Goal: Information Seeking & Learning: Compare options

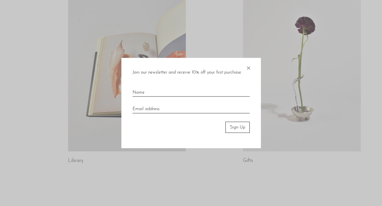
scroll to position [296, 0]
click at [248, 67] on span "×" at bounding box center [249, 67] width 6 height 18
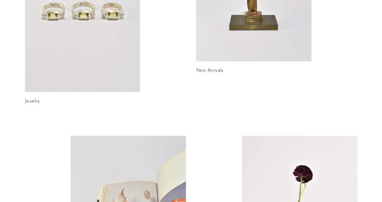
scroll to position [0, 0]
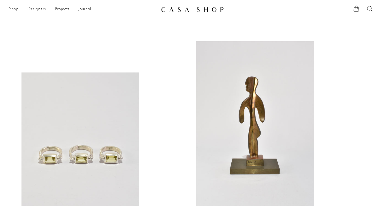
click at [14, 11] on link "Shop" at bounding box center [13, 9] width 9 height 7
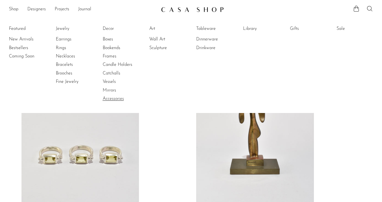
click at [114, 99] on link "Accessories" at bounding box center [124, 99] width 42 height 6
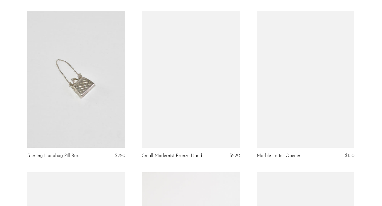
scroll to position [526, 0]
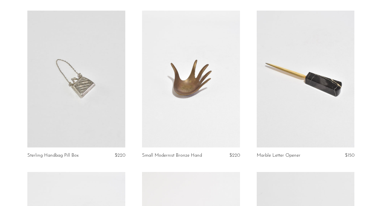
click at [178, 81] on link at bounding box center [191, 79] width 98 height 137
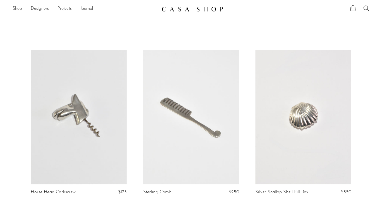
scroll to position [0, 0]
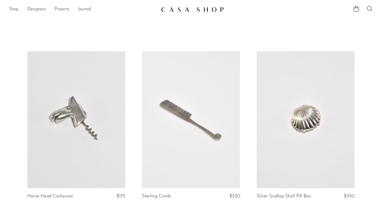
click at [13, 10] on link "Shop" at bounding box center [13, 9] width 9 height 7
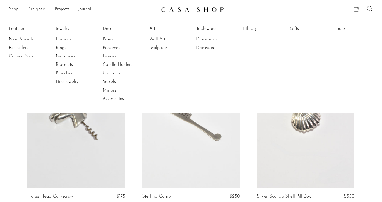
click at [114, 47] on link "Bookends" at bounding box center [124, 48] width 42 height 6
click at [107, 55] on link "Frames" at bounding box center [124, 56] width 42 height 6
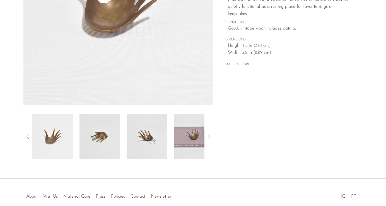
scroll to position [157, 0]
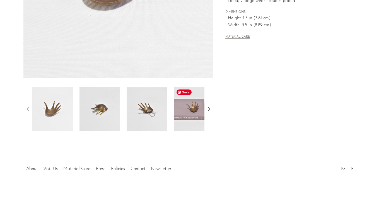
click at [200, 110] on img at bounding box center [194, 109] width 40 height 45
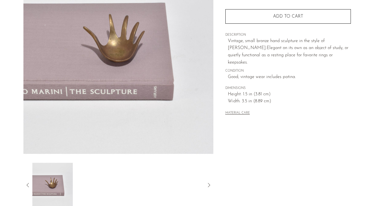
scroll to position [72, 0]
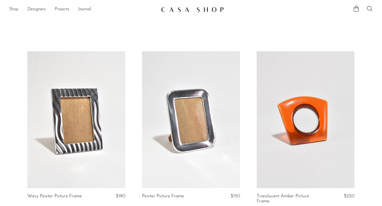
click at [15, 9] on link "Shop" at bounding box center [13, 9] width 9 height 7
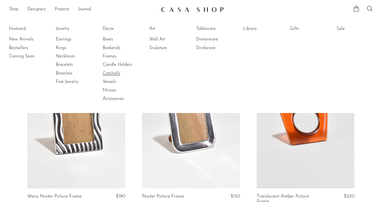
click at [111, 72] on link "Catchalls" at bounding box center [124, 73] width 42 height 6
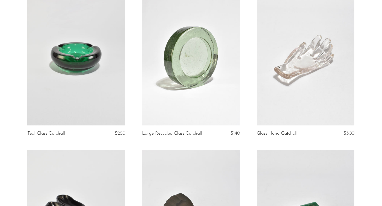
scroll to position [64, 0]
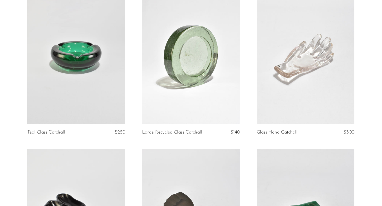
click at [317, 56] on link at bounding box center [306, 55] width 98 height 137
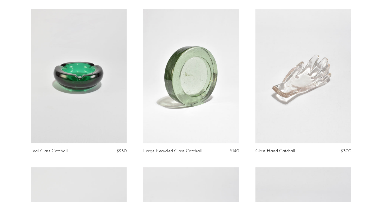
scroll to position [0, 0]
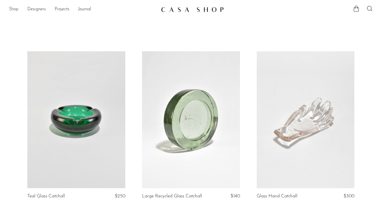
click at [16, 10] on link "Shop" at bounding box center [13, 9] width 9 height 7
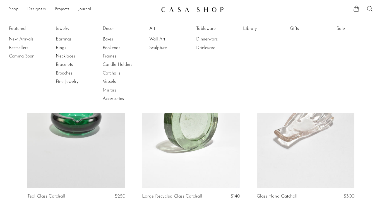
click at [110, 90] on link "Mirrors" at bounding box center [124, 90] width 42 height 6
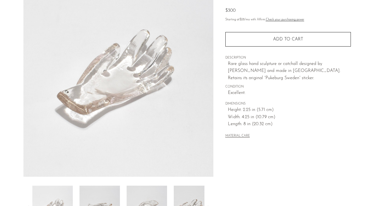
scroll to position [157, 0]
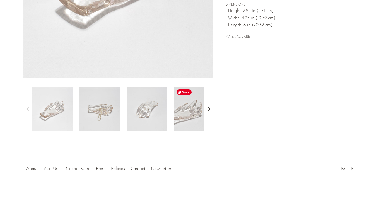
click at [203, 104] on img at bounding box center [194, 109] width 40 height 45
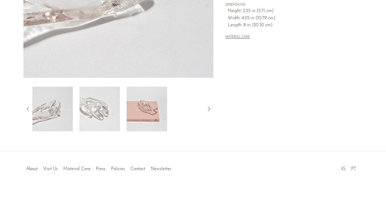
click at [164, 112] on img at bounding box center [147, 109] width 40 height 45
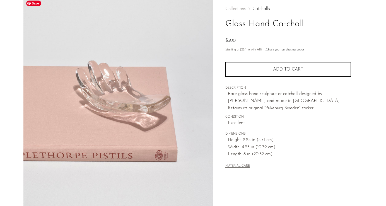
scroll to position [0, 0]
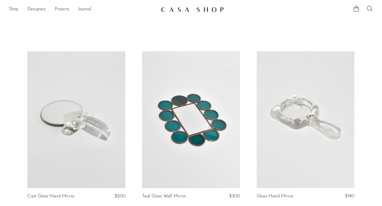
click at [183, 97] on link at bounding box center [191, 119] width 98 height 137
click at [13, 9] on link "Shop" at bounding box center [13, 9] width 9 height 7
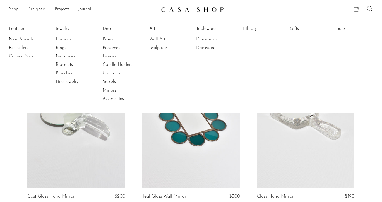
click at [156, 38] on link "Wall Art" at bounding box center [170, 39] width 42 height 6
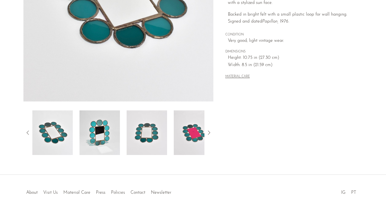
scroll to position [134, 0]
click at [196, 133] on img at bounding box center [194, 132] width 40 height 45
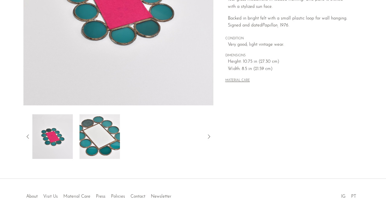
scroll to position [85, 0]
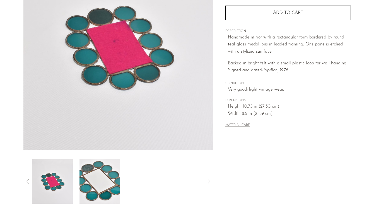
click at [209, 181] on icon at bounding box center [209, 181] width 7 height 7
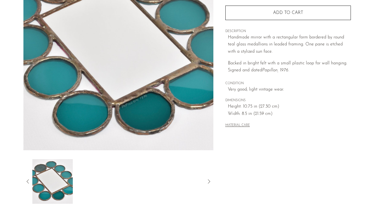
click at [130, 80] on img at bounding box center [118, 45] width 190 height 209
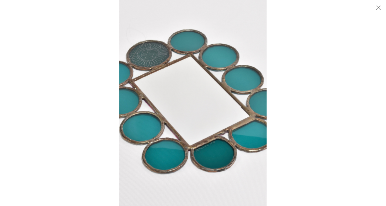
click at [376, 7] on button "Close" at bounding box center [379, 8] width 10 height 10
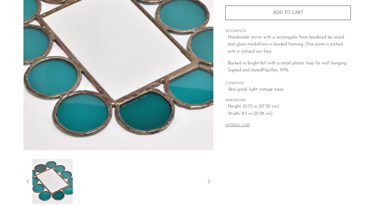
click at [376, 7] on button "Close" at bounding box center [379, 8] width 10 height 10
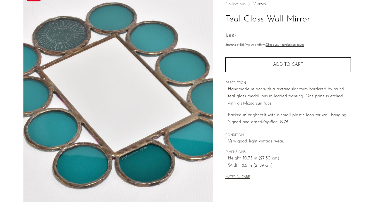
scroll to position [14, 0]
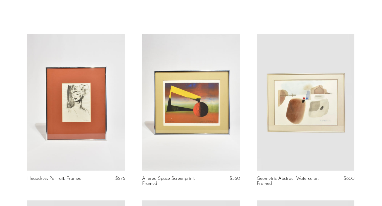
scroll to position [18, 0]
click at [76, 103] on link at bounding box center [76, 101] width 98 height 137
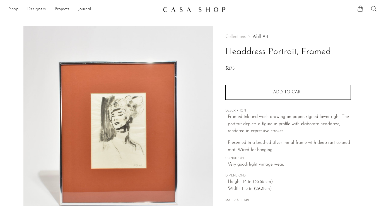
click at [130, 124] on img at bounding box center [118, 130] width 190 height 209
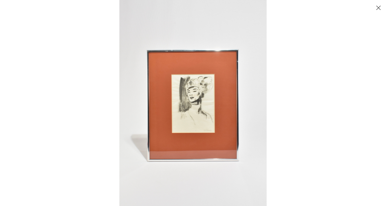
click at [377, 8] on button "Close" at bounding box center [379, 8] width 10 height 10
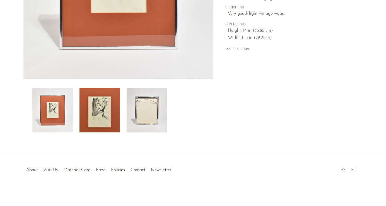
scroll to position [157, 0]
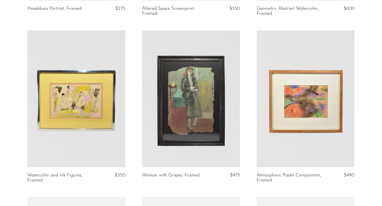
scroll to position [189, 0]
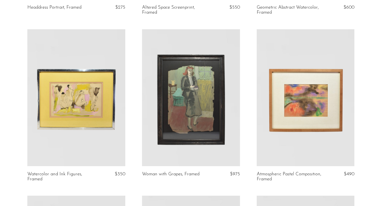
click at [302, 97] on link at bounding box center [306, 97] width 98 height 137
click at [73, 105] on link at bounding box center [76, 97] width 98 height 137
click at [191, 109] on link at bounding box center [191, 97] width 98 height 137
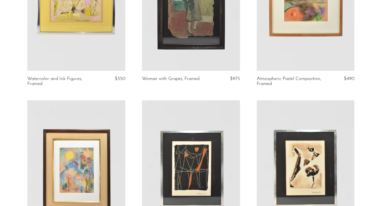
scroll to position [326, 0]
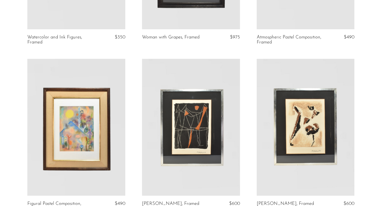
click at [71, 134] on link at bounding box center [76, 127] width 98 height 137
click at [211, 140] on link at bounding box center [191, 127] width 98 height 137
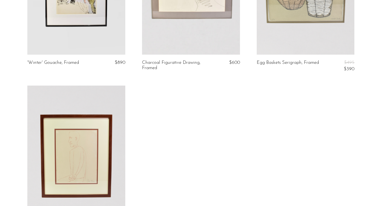
scroll to position [635, 0]
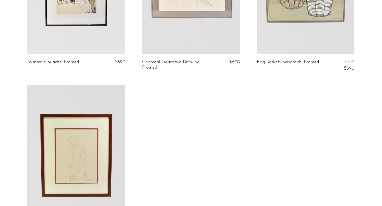
click at [91, 143] on link at bounding box center [76, 153] width 98 height 137
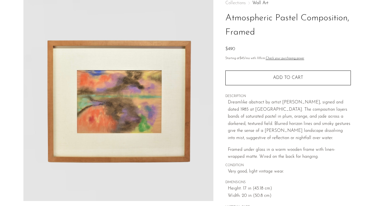
scroll to position [1, 0]
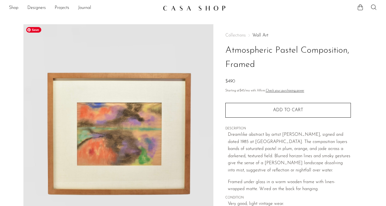
click at [138, 156] on img at bounding box center [118, 128] width 190 height 209
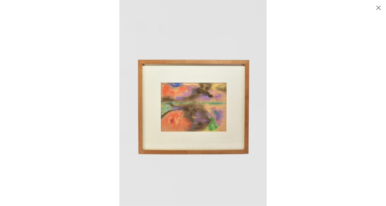
click at [210, 129] on img at bounding box center [192, 103] width 147 height 206
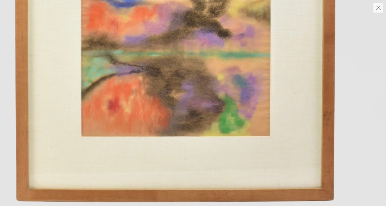
click at [210, 129] on img at bounding box center [173, 54] width 425 height 595
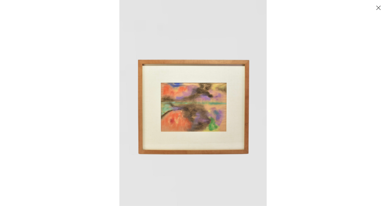
click at [377, 5] on button "Close" at bounding box center [379, 8] width 10 height 10
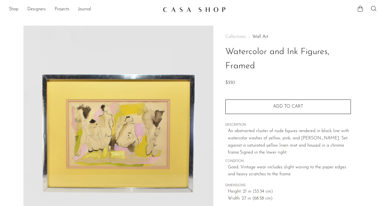
click at [133, 137] on img at bounding box center [118, 130] width 190 height 209
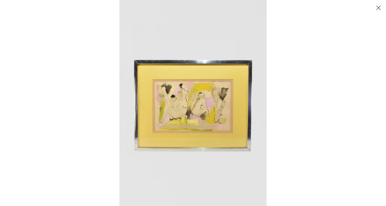
click at [220, 109] on img at bounding box center [192, 103] width 147 height 206
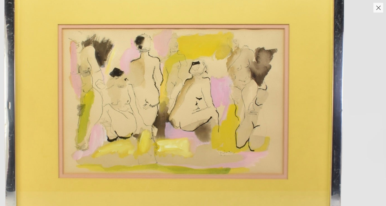
click at [220, 109] on img at bounding box center [174, 92] width 424 height 594
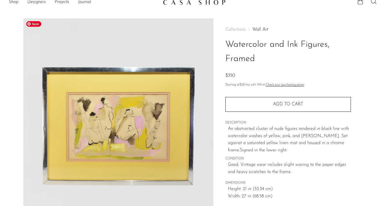
scroll to position [10, 0]
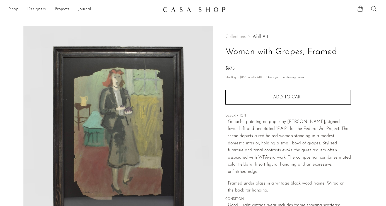
click at [149, 105] on img at bounding box center [118, 130] width 190 height 209
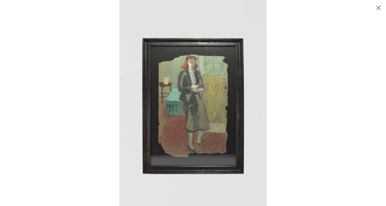
click at [174, 97] on img at bounding box center [192, 103] width 147 height 206
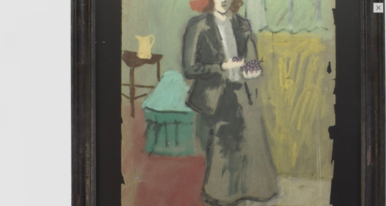
click at [174, 97] on img at bounding box center [228, 116] width 456 height 638
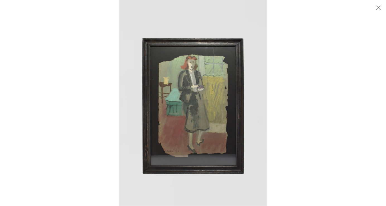
click at [379, 5] on button "Close" at bounding box center [379, 8] width 10 height 10
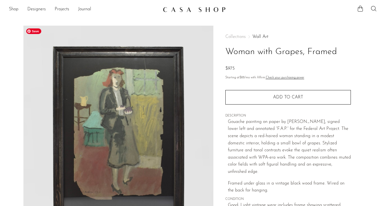
click at [143, 102] on img at bounding box center [118, 130] width 190 height 209
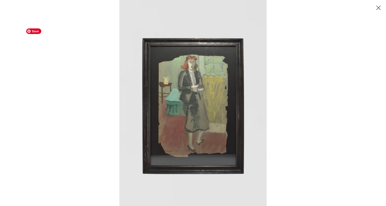
click at [214, 73] on img at bounding box center [192, 103] width 147 height 206
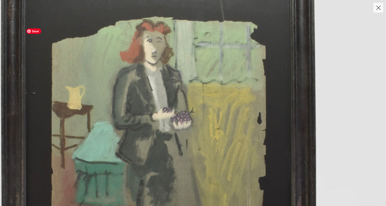
click at [213, 74] on img at bounding box center [158, 167] width 456 height 638
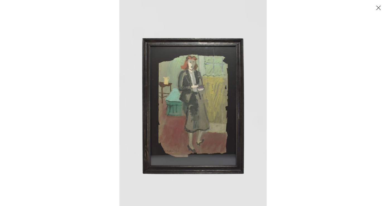
click at [374, 4] on button "Close" at bounding box center [379, 8] width 10 height 10
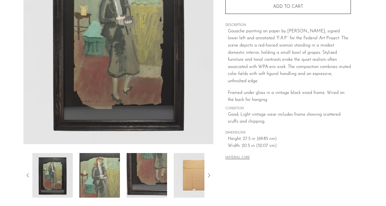
scroll to position [116, 0]
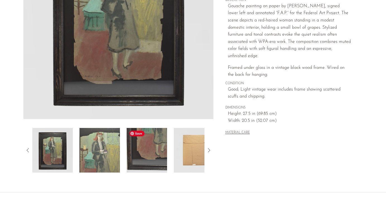
click at [159, 145] on img at bounding box center [147, 150] width 40 height 45
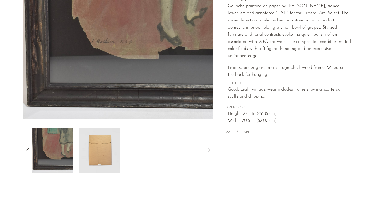
click at [135, 49] on img at bounding box center [118, 14] width 190 height 209
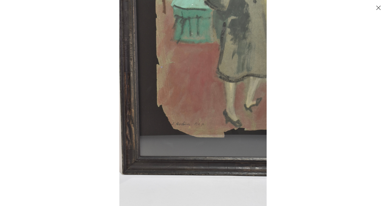
click at [164, 90] on img at bounding box center [192, 103] width 147 height 206
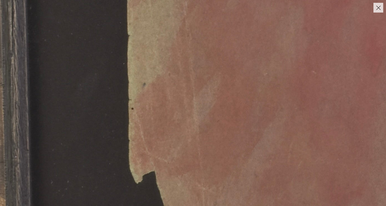
click at [270, 60] on img at bounding box center [321, 162] width 789 height 1105
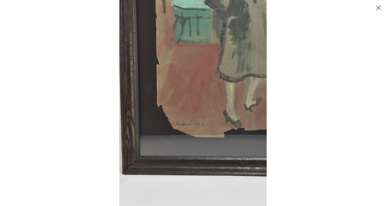
click at [377, 7] on button "Close" at bounding box center [379, 8] width 10 height 10
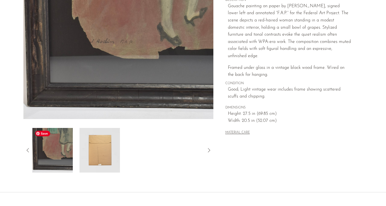
click at [68, 155] on img at bounding box center [52, 150] width 40 height 45
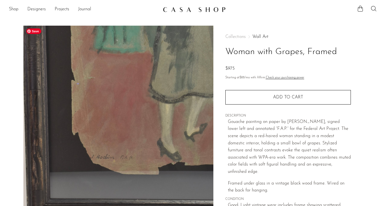
click at [178, 117] on img at bounding box center [118, 130] width 190 height 209
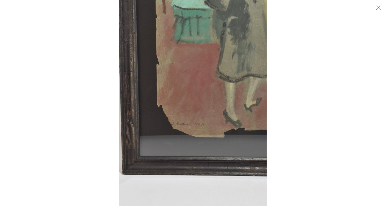
click at [378, 8] on button "Close" at bounding box center [379, 8] width 10 height 10
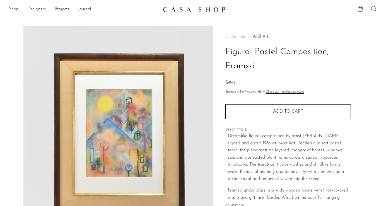
click at [131, 136] on img at bounding box center [118, 130] width 190 height 209
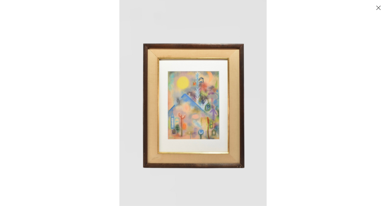
click at [187, 116] on img at bounding box center [192, 103] width 147 height 206
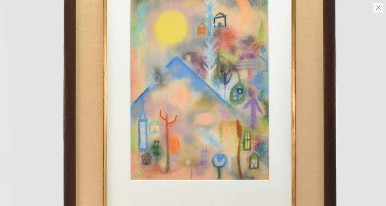
click at [155, 125] on img at bounding box center [198, 82] width 397 height 555
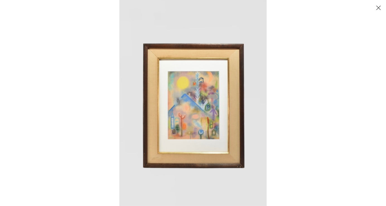
click at [378, 9] on button "Close" at bounding box center [379, 8] width 10 height 10
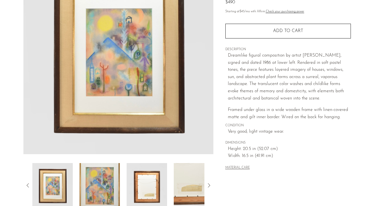
scroll to position [107, 0]
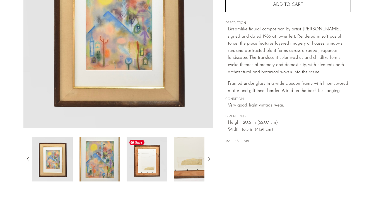
click at [149, 159] on img at bounding box center [147, 159] width 40 height 45
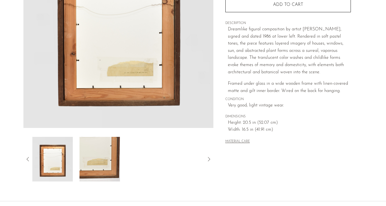
click at [139, 85] on img at bounding box center [118, 23] width 190 height 209
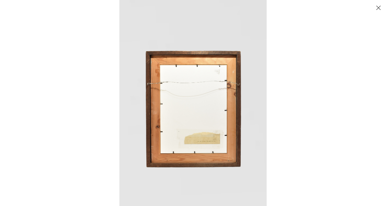
drag, startPoint x: 175, startPoint y: 118, endPoint x: 169, endPoint y: 119, distance: 5.4
click at [175, 118] on img at bounding box center [192, 103] width 147 height 206
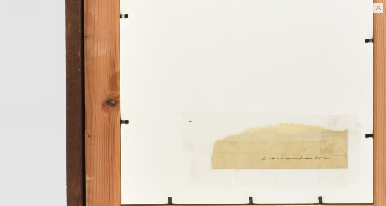
click at [198, 123] on img at bounding box center [244, 12] width 561 height 785
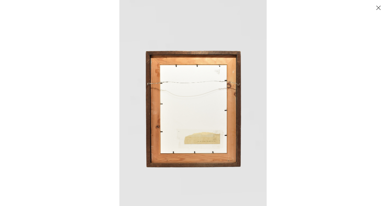
click at [377, 7] on button "Close" at bounding box center [379, 8] width 10 height 10
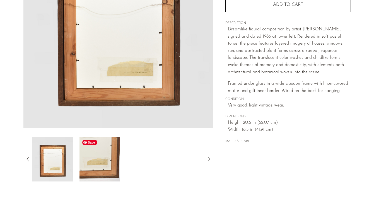
click at [111, 159] on img at bounding box center [100, 159] width 40 height 45
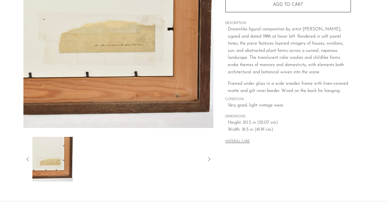
click at [113, 80] on img at bounding box center [118, 23] width 190 height 209
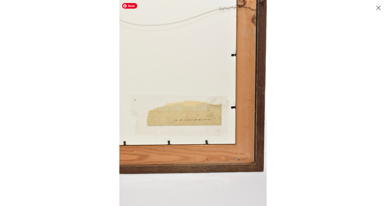
click at [229, 73] on img at bounding box center [192, 103] width 147 height 206
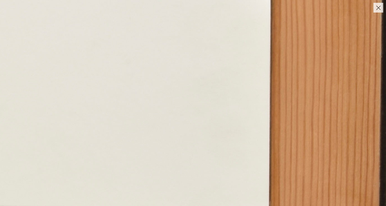
click at [377, 8] on button "Close" at bounding box center [379, 8] width 10 height 10
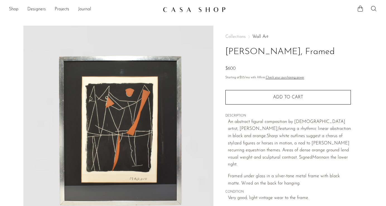
click at [151, 135] on img at bounding box center [118, 130] width 190 height 209
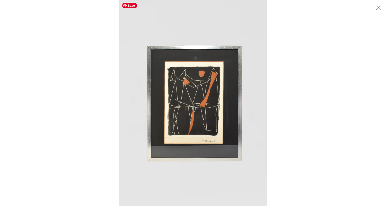
click at [221, 109] on img at bounding box center [192, 103] width 147 height 206
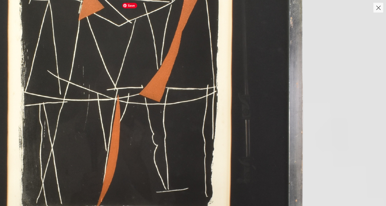
click at [217, 111] on img at bounding box center [116, 85] width 561 height 785
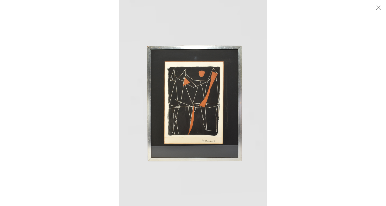
click at [378, 7] on button "Close" at bounding box center [379, 8] width 10 height 10
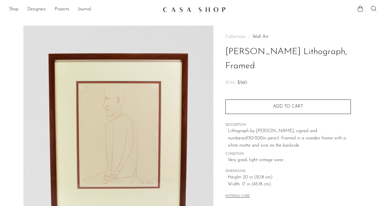
click at [132, 115] on img at bounding box center [118, 130] width 190 height 209
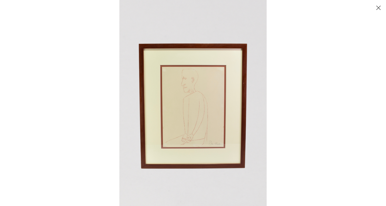
click at [199, 97] on img at bounding box center [192, 103] width 147 height 206
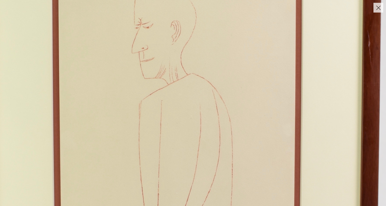
click at [198, 98] on img at bounding box center [176, 118] width 561 height 785
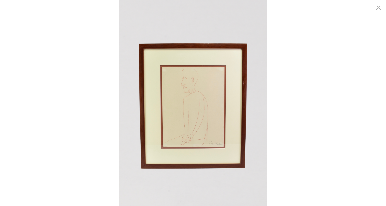
click at [380, 4] on button "Close" at bounding box center [379, 8] width 10 height 10
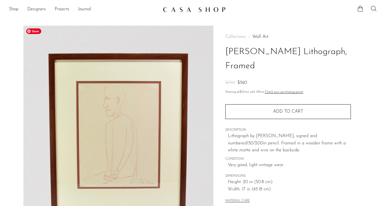
click at [126, 190] on img at bounding box center [118, 130] width 190 height 209
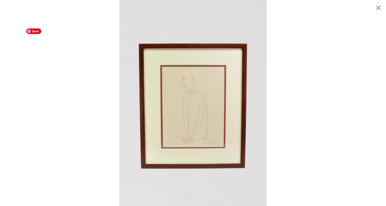
click at [179, 136] on img at bounding box center [192, 103] width 147 height 206
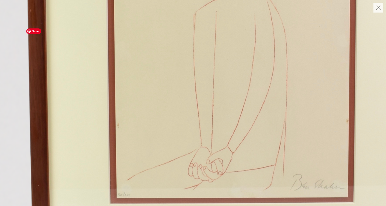
click at [190, 122] on img at bounding box center [231, 29] width 561 height 785
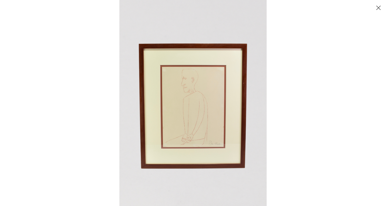
click at [376, 7] on button "Close" at bounding box center [379, 8] width 10 height 10
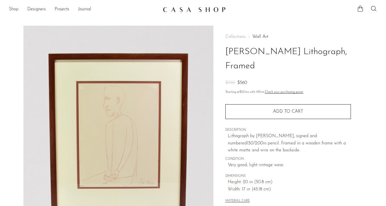
click at [14, 10] on link "Shop" at bounding box center [13, 9] width 9 height 7
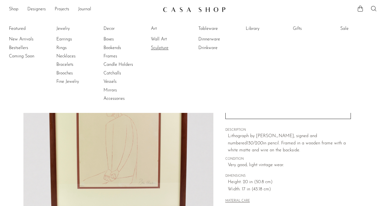
click at [165, 47] on link "Sculpture" at bounding box center [172, 48] width 42 height 6
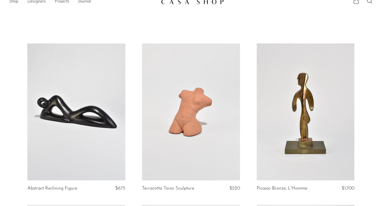
scroll to position [8, 0]
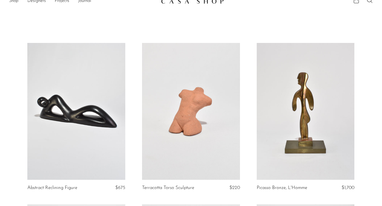
click at [306, 103] on link at bounding box center [306, 111] width 98 height 137
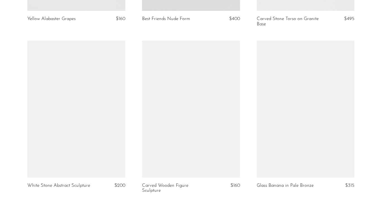
scroll to position [342, 0]
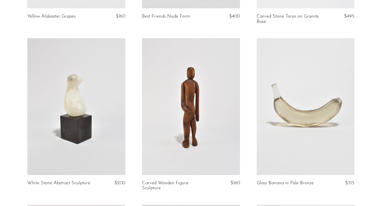
click at [289, 149] on link at bounding box center [306, 106] width 98 height 137
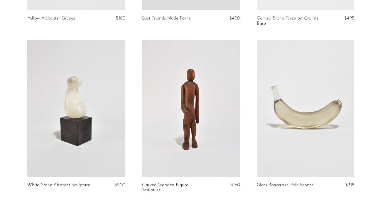
click at [75, 119] on link at bounding box center [76, 108] width 98 height 137
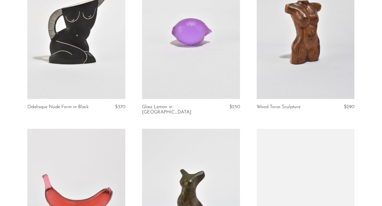
scroll to position [970, 0]
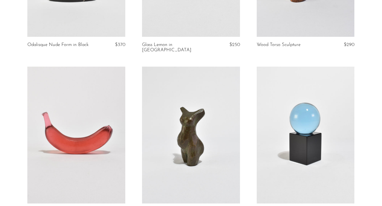
click at [89, 139] on link at bounding box center [76, 135] width 98 height 137
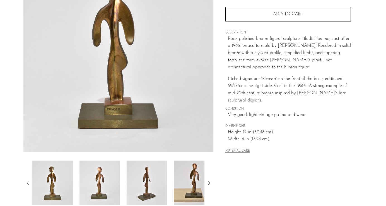
scroll to position [156, 0]
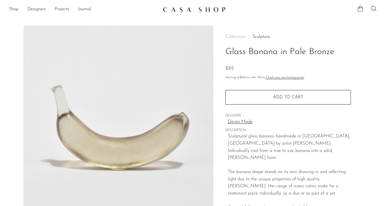
click at [165, 156] on img at bounding box center [118, 130] width 190 height 209
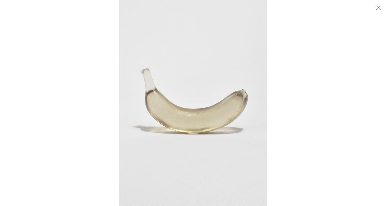
click at [189, 117] on img at bounding box center [192, 103] width 147 height 206
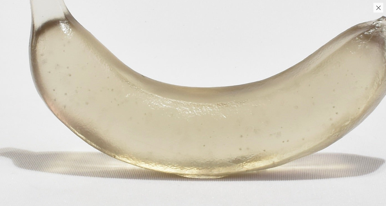
click at [188, 118] on img at bounding box center [203, 67] width 534 height 748
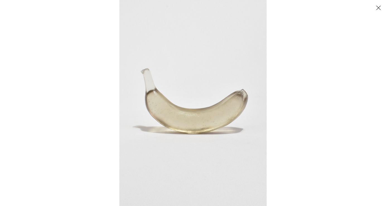
click at [377, 7] on button "Close" at bounding box center [379, 8] width 10 height 10
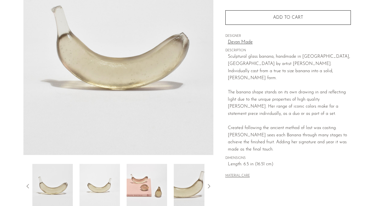
scroll to position [81, 0]
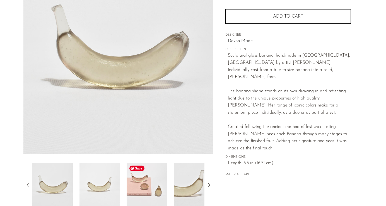
click at [151, 184] on img at bounding box center [147, 185] width 40 height 45
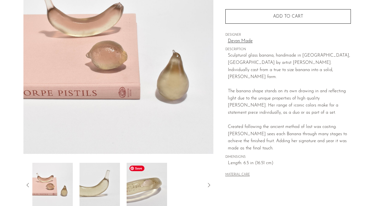
click at [151, 184] on img at bounding box center [147, 185] width 40 height 45
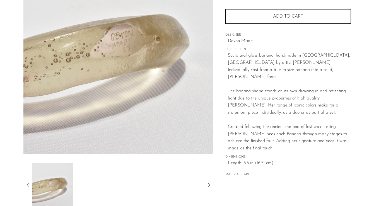
click at [151, 184] on div at bounding box center [118, 185] width 172 height 45
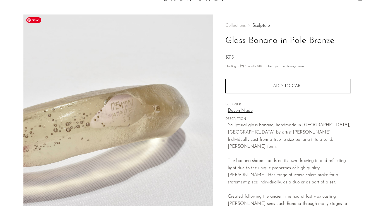
scroll to position [0, 0]
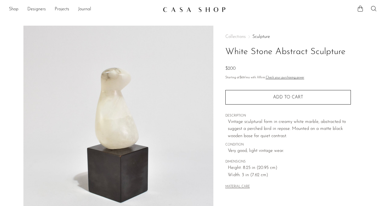
click at [141, 133] on img at bounding box center [118, 130] width 190 height 209
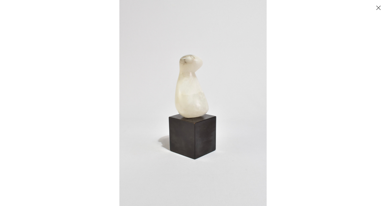
click at [224, 109] on img at bounding box center [192, 103] width 147 height 206
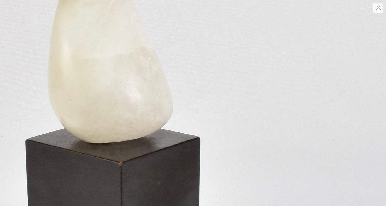
click at [223, 109] on img at bounding box center [115, 89] width 543 height 760
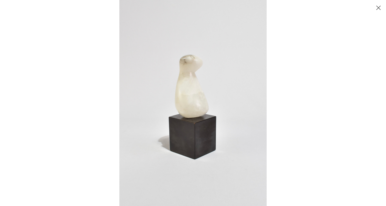
click at [378, 6] on button "Close" at bounding box center [379, 8] width 10 height 10
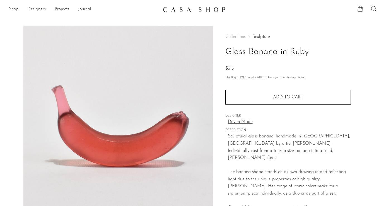
click at [104, 145] on img at bounding box center [118, 130] width 190 height 209
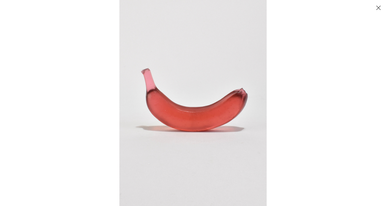
click at [377, 7] on button "Close" at bounding box center [379, 8] width 10 height 10
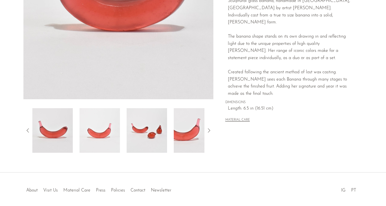
scroll to position [157, 0]
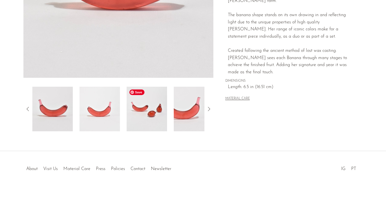
click at [148, 107] on img at bounding box center [147, 109] width 40 height 45
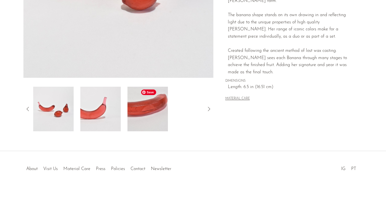
click at [148, 107] on img at bounding box center [148, 109] width 40 height 45
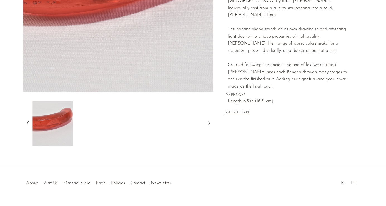
scroll to position [57, 0]
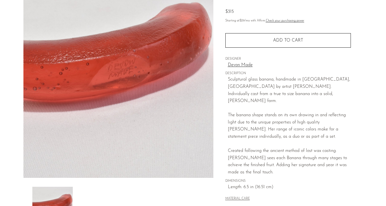
click at [245, 65] on link "Devon Made" at bounding box center [289, 65] width 123 height 7
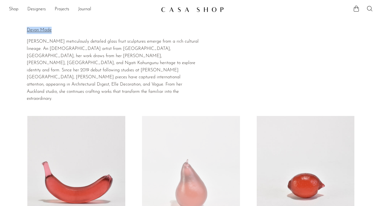
drag, startPoint x: 52, startPoint y: 29, endPoint x: 20, endPoint y: 29, distance: 31.5
click at [20, 29] on section "Home Collections Devon Made Devon Made Devyn Ormsby's meticulously detailed gla…" at bounding box center [191, 61] width 382 height 83
copy div "Home Collections Devon Made Devon Made"
drag, startPoint x: 50, startPoint y: 30, endPoint x: 17, endPoint y: 32, distance: 33.3
click at [17, 32] on section "Home Collections Devon Made Devon Made Devyn Ormsby's meticulously detailed gla…" at bounding box center [191, 61] width 382 height 83
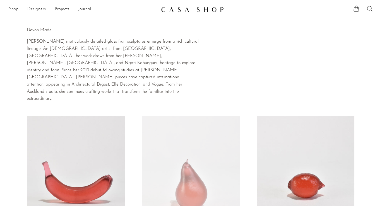
click at [70, 30] on p "Devon Made" at bounding box center [113, 30] width 172 height 7
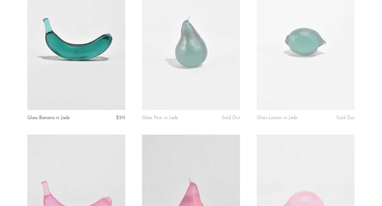
scroll to position [559, 0]
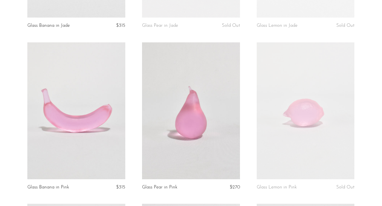
click at [94, 109] on link at bounding box center [76, 110] width 98 height 137
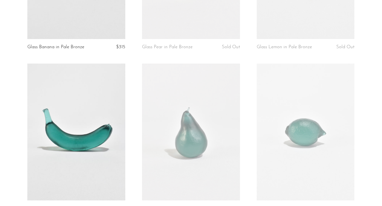
scroll to position [174, 0]
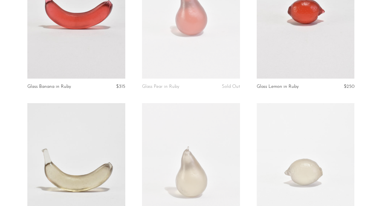
click at [87, 169] on link at bounding box center [76, 171] width 98 height 137
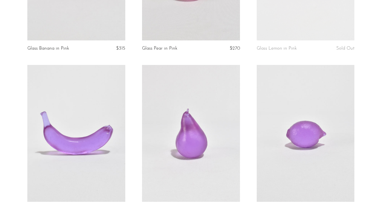
scroll to position [801, 0]
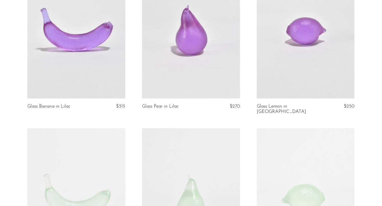
click at [73, 35] on link at bounding box center [76, 29] width 98 height 137
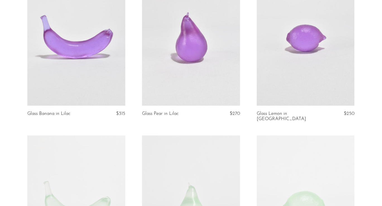
click at [307, 39] on link at bounding box center [306, 37] width 98 height 137
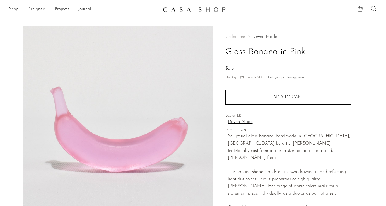
click at [136, 157] on img at bounding box center [118, 130] width 190 height 209
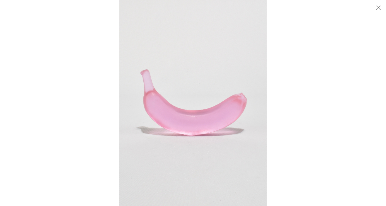
click at [199, 126] on img at bounding box center [192, 103] width 147 height 206
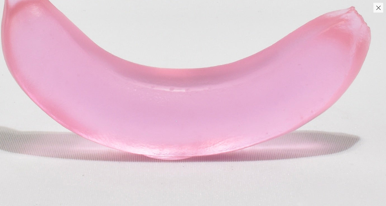
click at [199, 126] on img at bounding box center [179, 43] width 526 height 736
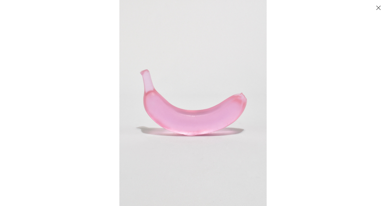
click at [380, 8] on button "Close" at bounding box center [379, 8] width 10 height 10
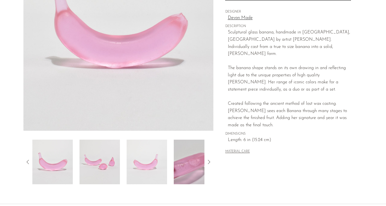
scroll to position [105, 0]
click at [184, 162] on img at bounding box center [194, 161] width 40 height 45
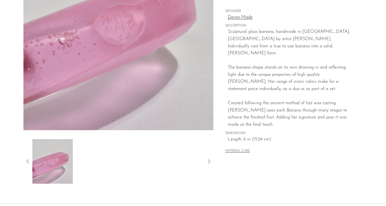
click at [184, 162] on div at bounding box center [118, 161] width 172 height 45
click at [208, 161] on icon at bounding box center [209, 161] width 7 height 7
click at [40, 162] on img at bounding box center [55, 161] width 40 height 45
click at [29, 161] on icon at bounding box center [28, 161] width 7 height 7
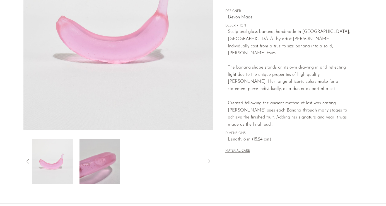
click at [103, 70] on img at bounding box center [118, 25] width 190 height 209
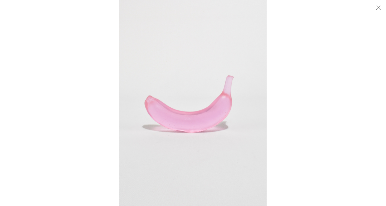
click at [376, 7] on button "Close" at bounding box center [379, 8] width 10 height 10
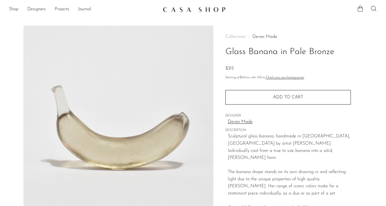
click at [120, 148] on img at bounding box center [118, 130] width 190 height 209
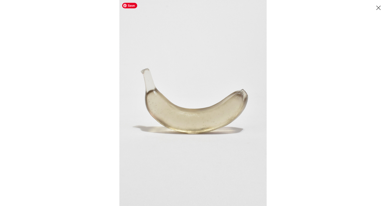
click at [195, 121] on img at bounding box center [192, 103] width 147 height 206
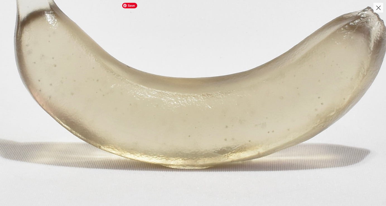
click at [195, 121] on img at bounding box center [189, 57] width 534 height 748
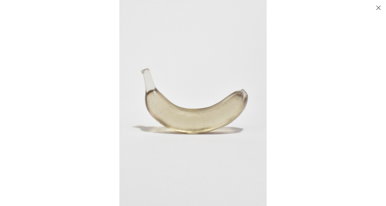
click at [378, 6] on button "Close" at bounding box center [379, 8] width 10 height 10
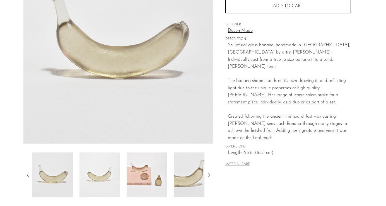
scroll to position [157, 0]
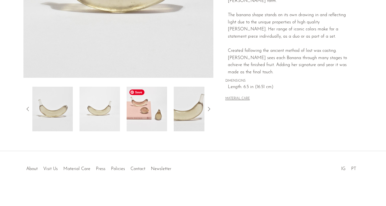
click at [153, 115] on img at bounding box center [147, 109] width 40 height 45
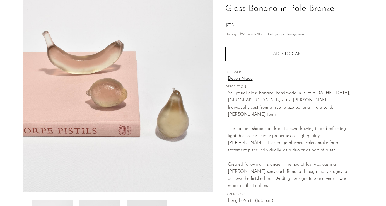
scroll to position [15, 0]
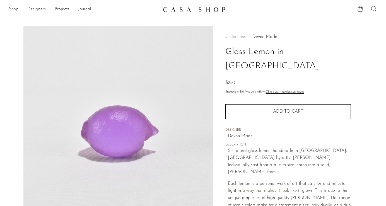
click at [17, 10] on link "Shop" at bounding box center [13, 9] width 9 height 7
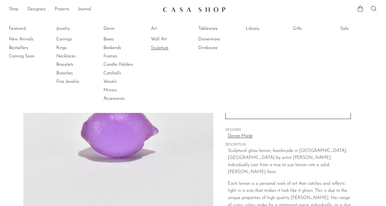
click at [159, 48] on link "Sculpture" at bounding box center [172, 48] width 42 height 6
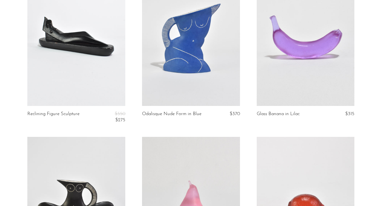
scroll to position [1813, 0]
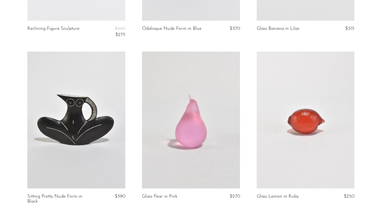
click at [174, 61] on link at bounding box center [191, 120] width 98 height 137
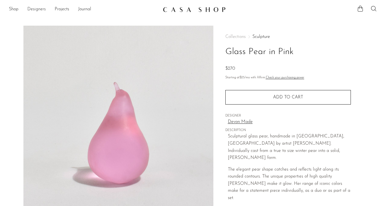
click at [36, 9] on link "Designers" at bounding box center [36, 9] width 18 height 7
